Goal: Task Accomplishment & Management: Manage account settings

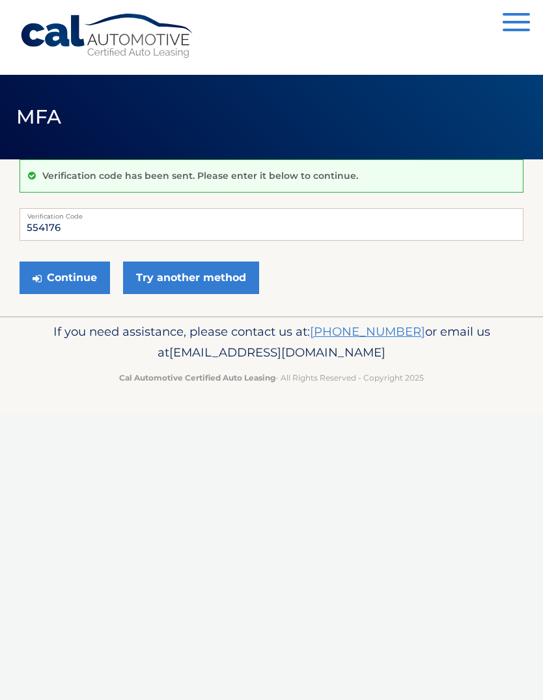
type input "554176"
click at [85, 280] on button "Continue" at bounding box center [65, 278] width 90 height 33
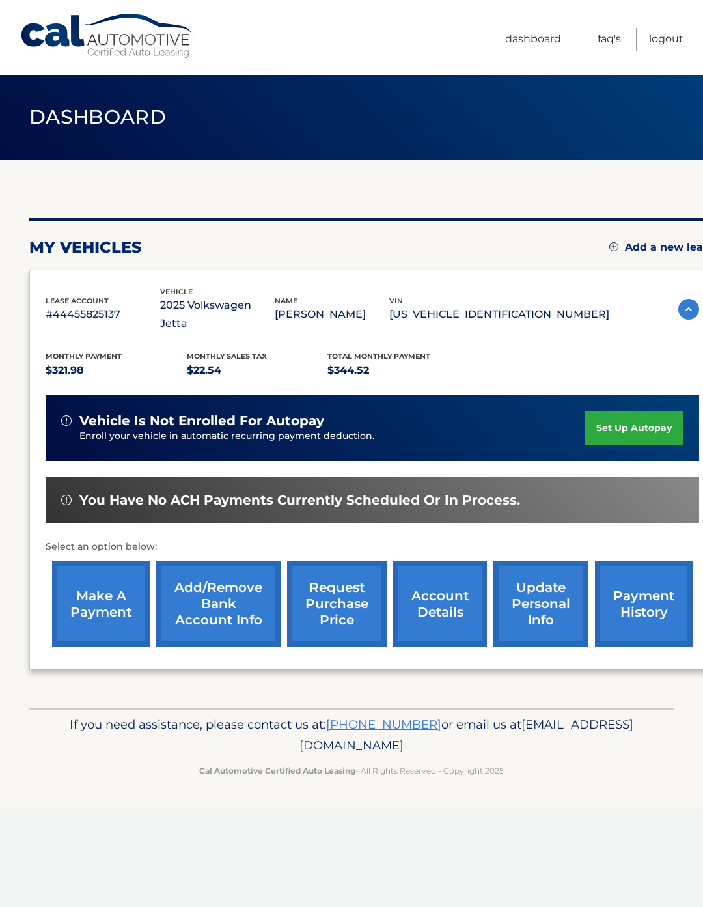
click at [640, 411] on link "set up autopay" at bounding box center [634, 428] width 99 height 35
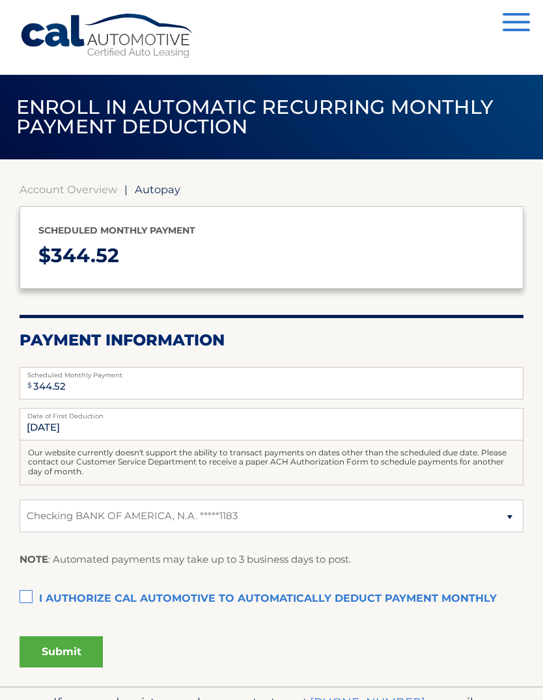
select select "NDZjNjdhYWMtNTYzMy00NzY2LTk4OTQtYzRiMmEyOThlNmNm"
click at [33, 598] on label "I authorize cal automotive to automatically deduct payment monthly This checkbo…" at bounding box center [272, 600] width 504 height 26
click at [0, 0] on input "I authorize cal automotive to automatically deduct payment monthly This checkbo…" at bounding box center [0, 0] width 0 height 0
click at [83, 651] on button "Submit" at bounding box center [61, 652] width 83 height 31
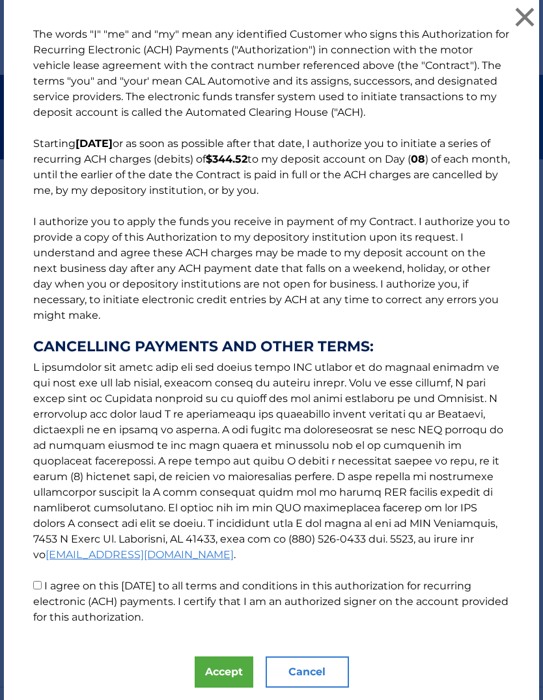
click at [53, 588] on label "I agree on this 09/24/2025 to all terms and conditions in this authorization fo…" at bounding box center [270, 602] width 475 height 44
click at [42, 588] on input "I agree on this 09/24/2025 to all terms and conditions in this authorization fo…" at bounding box center [37, 585] width 8 height 8
checkbox input "true"
click at [232, 676] on button "Accept" at bounding box center [224, 672] width 59 height 31
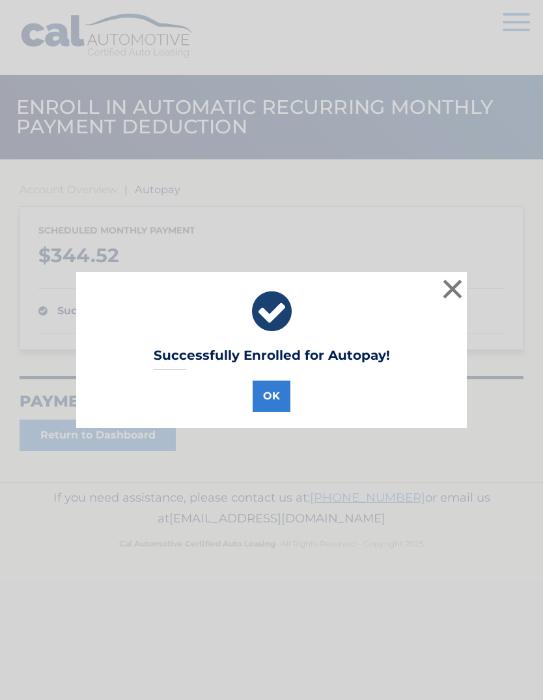
click at [456, 287] on button "×" at bounding box center [452, 289] width 26 height 26
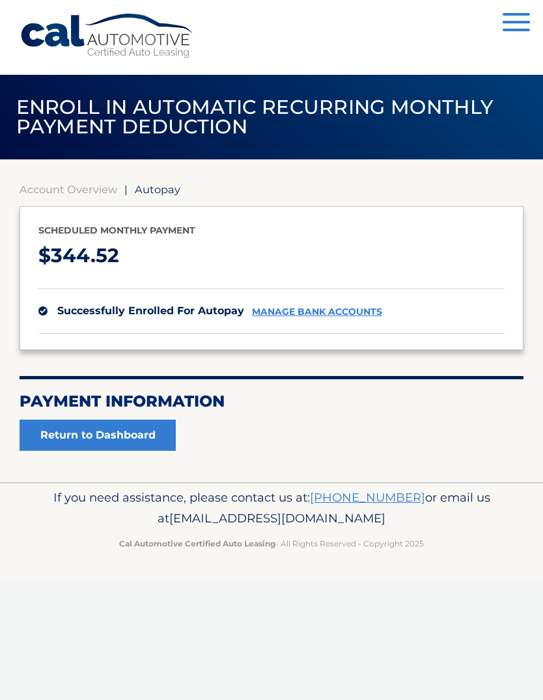
click at [130, 437] on link "Return to Dashboard" at bounding box center [98, 435] width 156 height 31
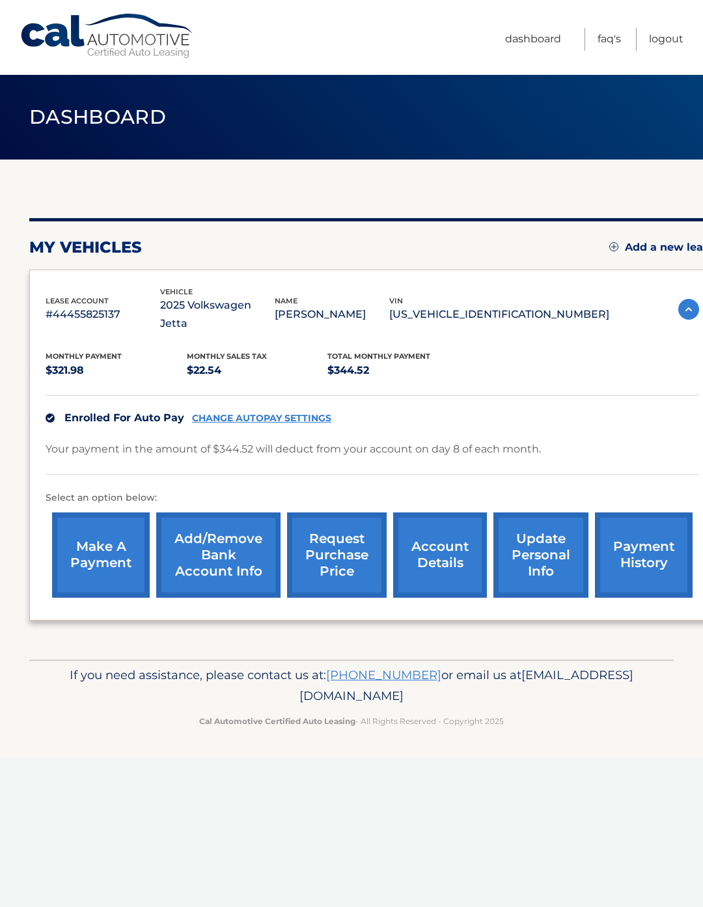
click at [668, 562] on link "payment history" at bounding box center [644, 554] width 98 height 85
click at [645, 542] on link "payment history" at bounding box center [644, 554] width 98 height 85
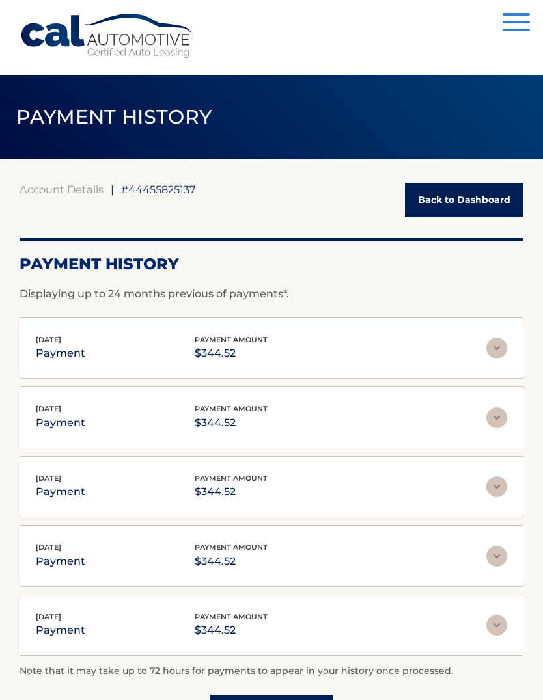
click at [516, 25] on button "Menu" at bounding box center [516, 23] width 27 height 21
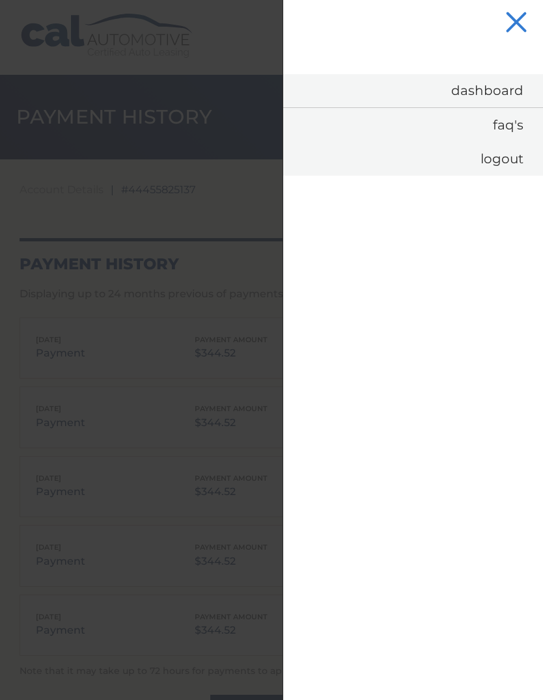
click at [507, 159] on link "Logout" at bounding box center [413, 159] width 260 height 34
